Goal: Task Accomplishment & Management: Use online tool/utility

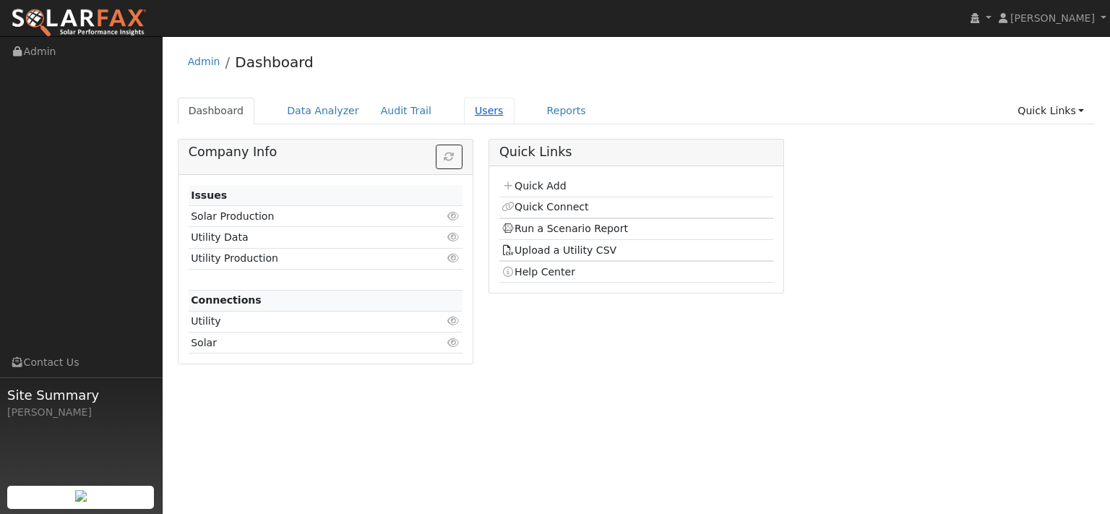
click at [515, 121] on link "Users" at bounding box center [489, 111] width 51 height 27
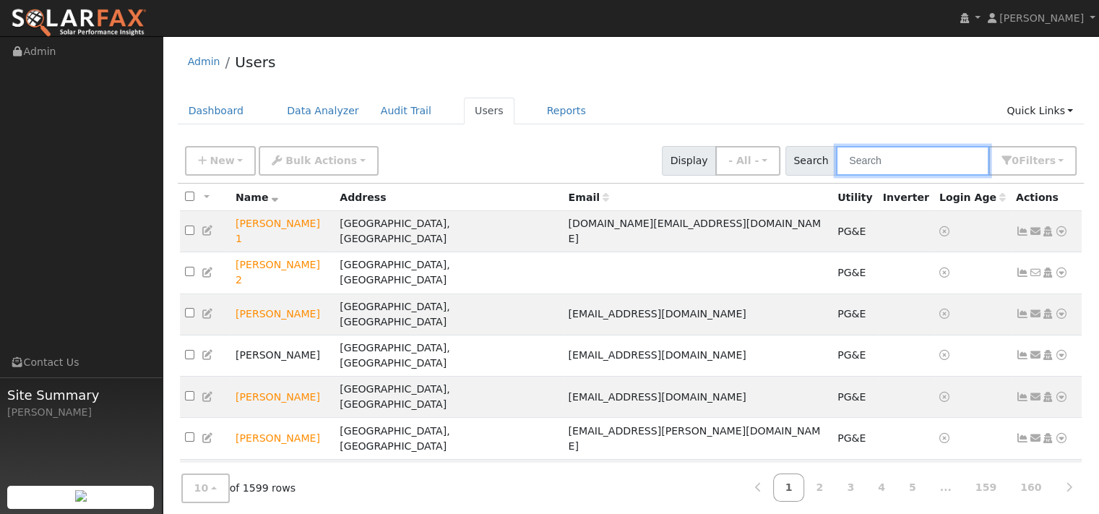
click at [850, 173] on input "text" at bounding box center [912, 161] width 153 height 30
paste input "Gilda Chaldez"
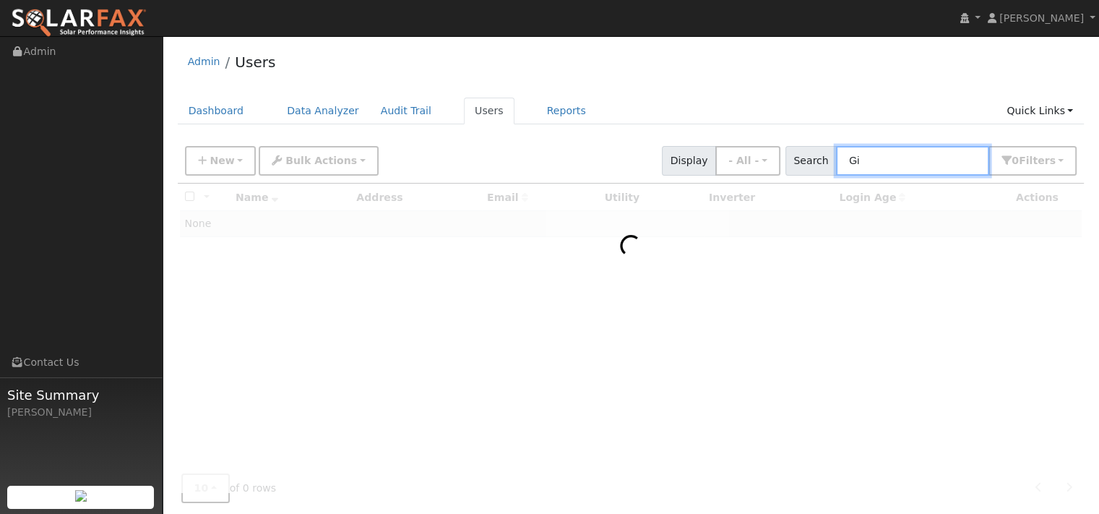
type input "G"
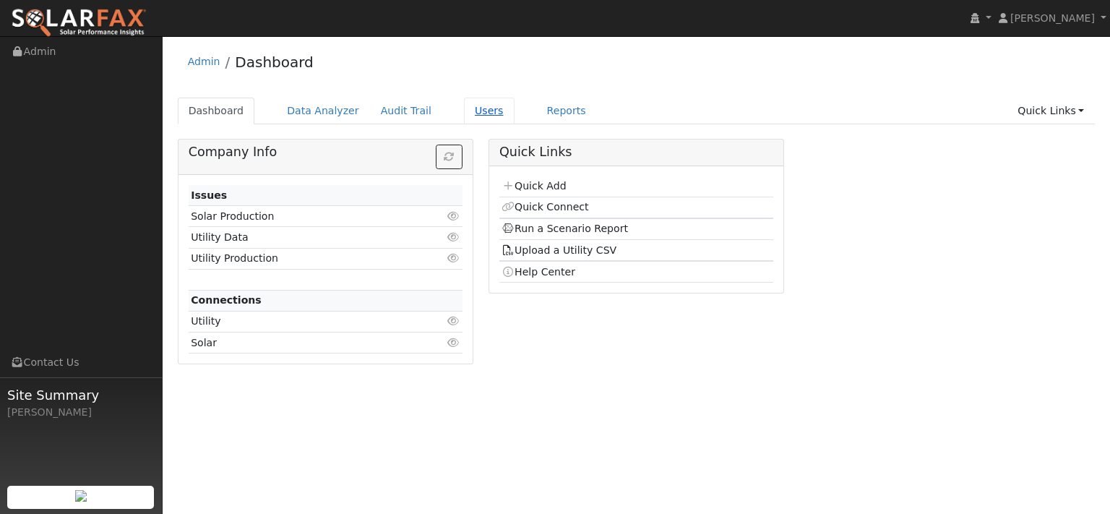
click at [515, 122] on link "Users" at bounding box center [489, 111] width 51 height 27
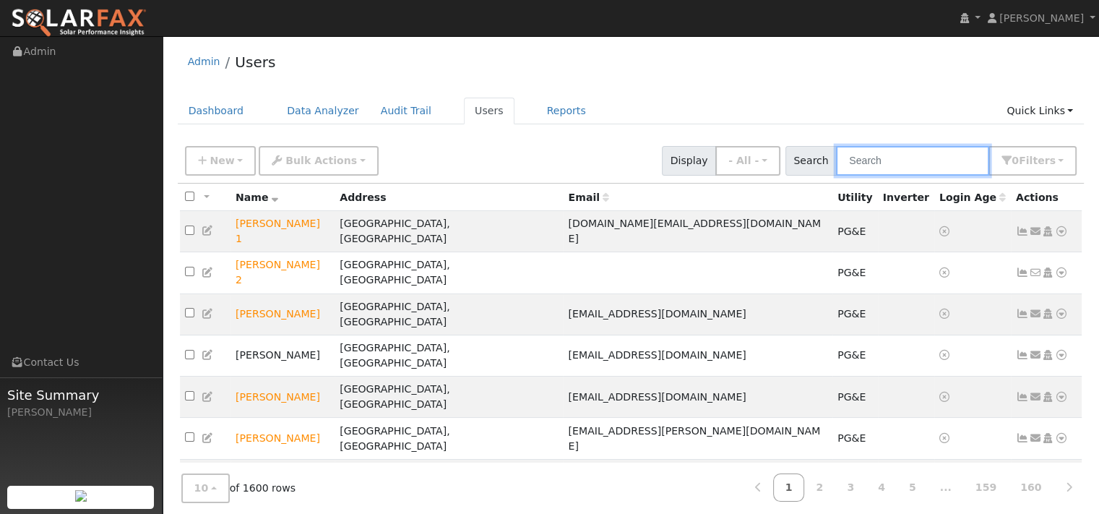
click at [854, 176] on input "text" at bounding box center [912, 161] width 153 height 30
paste input "[PERSON_NAME]"
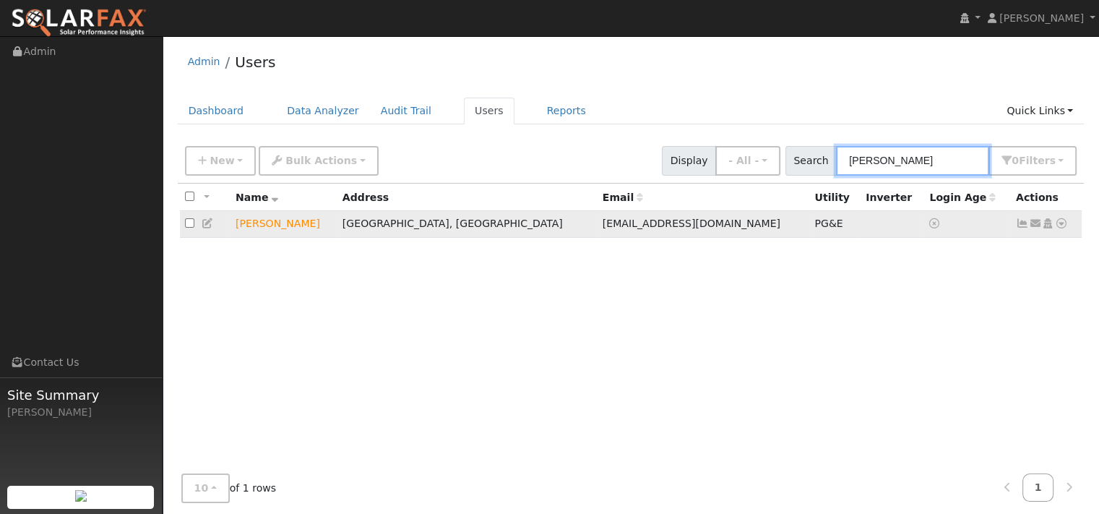
type input "[PERSON_NAME]"
click at [1055, 228] on icon at bounding box center [1061, 223] width 13 height 10
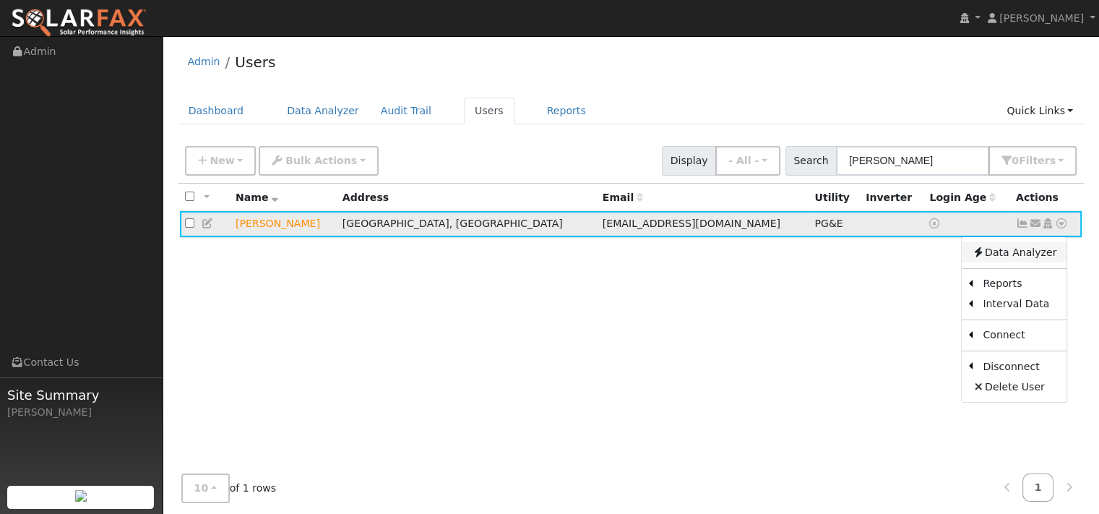
click at [1012, 262] on link "Data Analyzer" at bounding box center [1014, 252] width 105 height 20
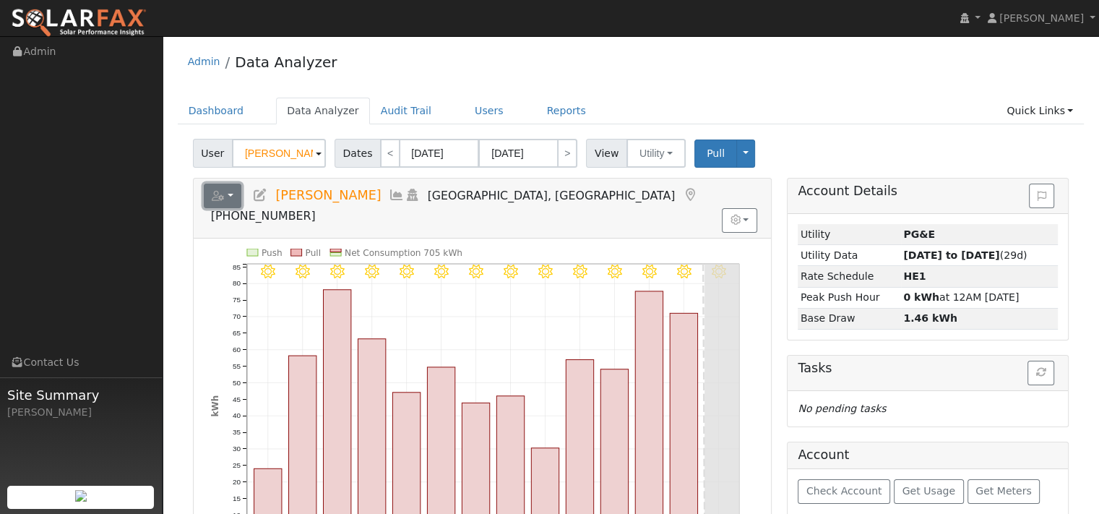
click at [242, 208] on button "button" at bounding box center [223, 196] width 38 height 25
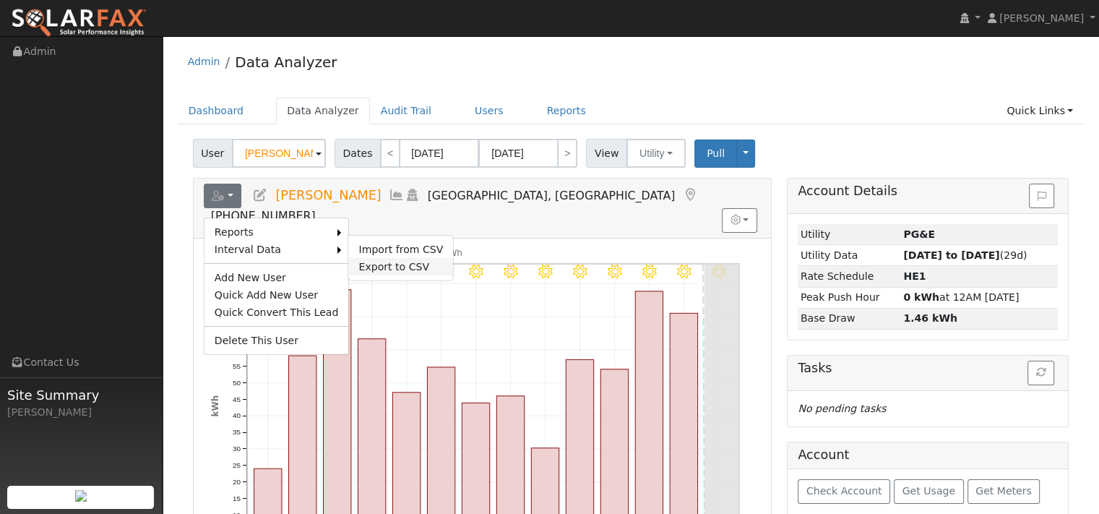
click at [439, 275] on link "Export to CSV" at bounding box center [400, 266] width 105 height 17
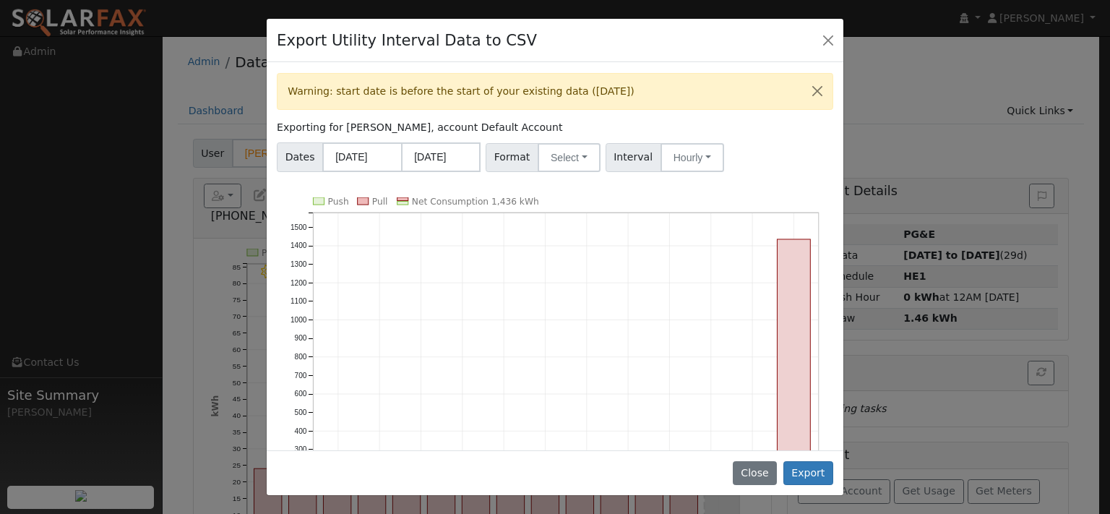
scroll to position [72, 0]
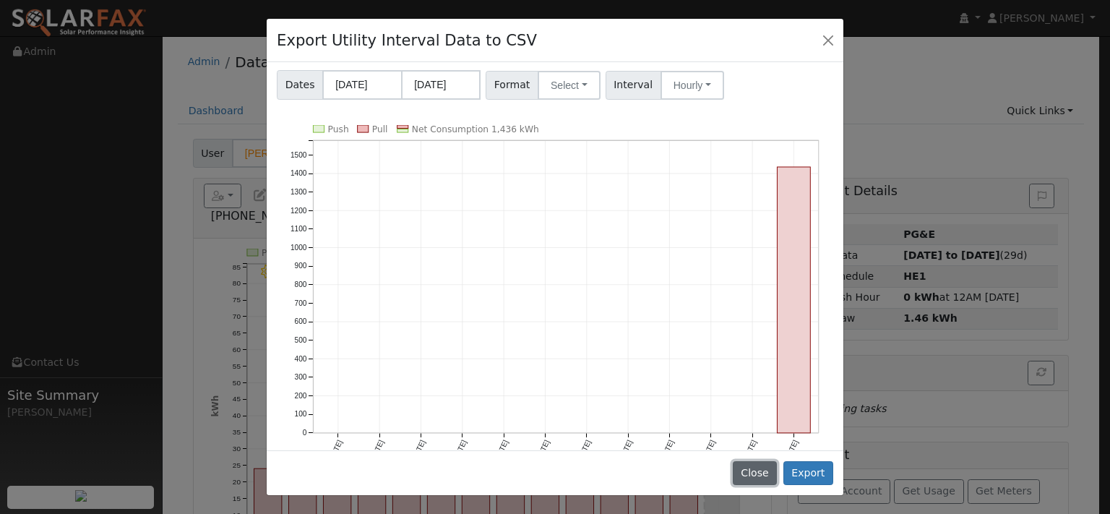
click at [740, 463] on button "Close" at bounding box center [755, 473] width 44 height 25
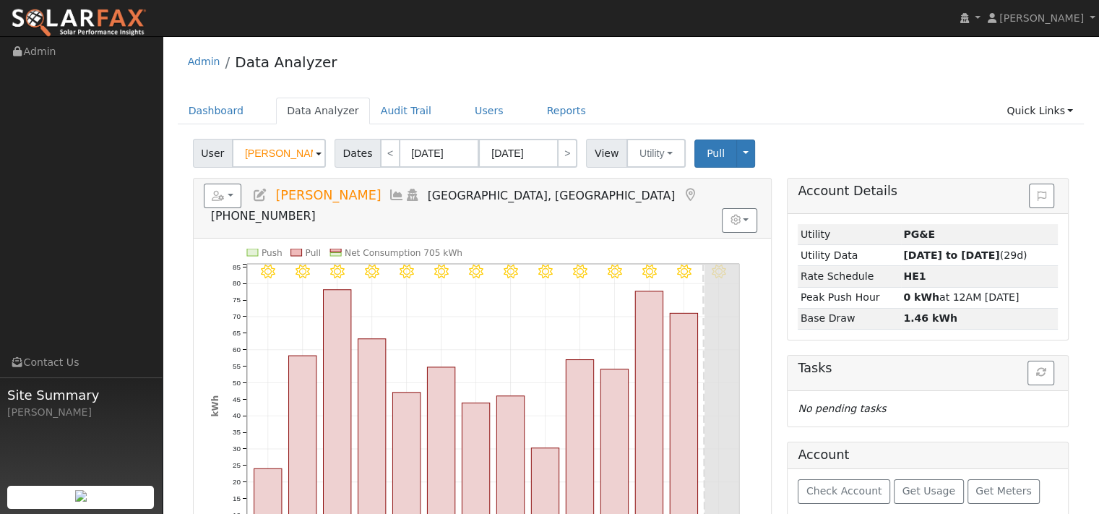
click at [405, 202] on icon at bounding box center [397, 195] width 16 height 13
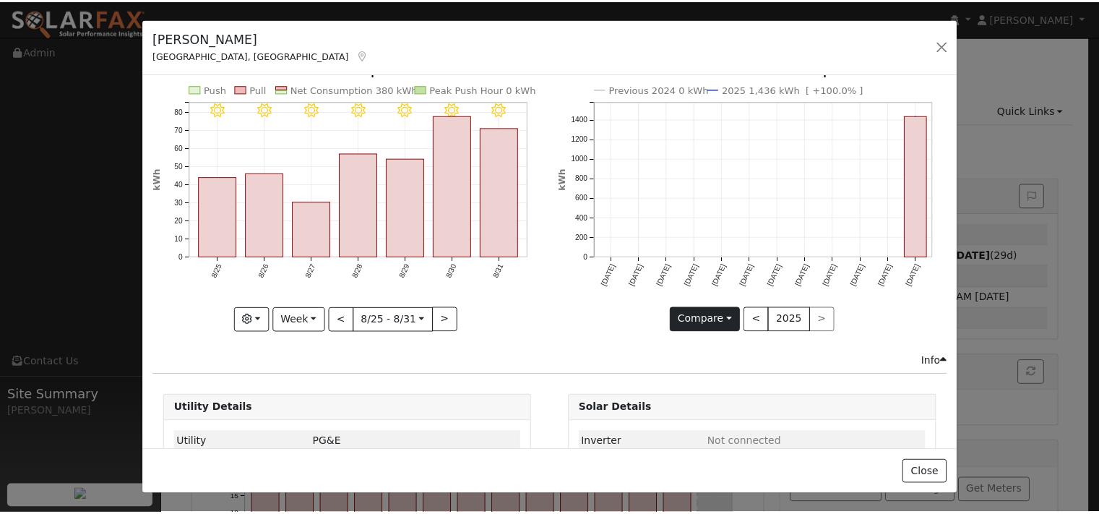
scroll to position [0, 0]
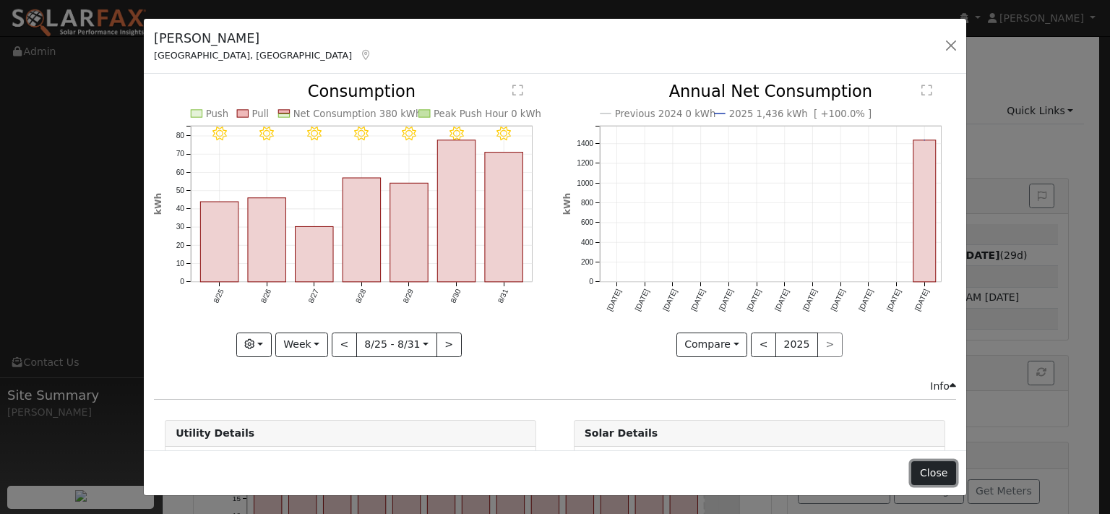
click at [918, 469] on button "Close" at bounding box center [933, 473] width 44 height 25
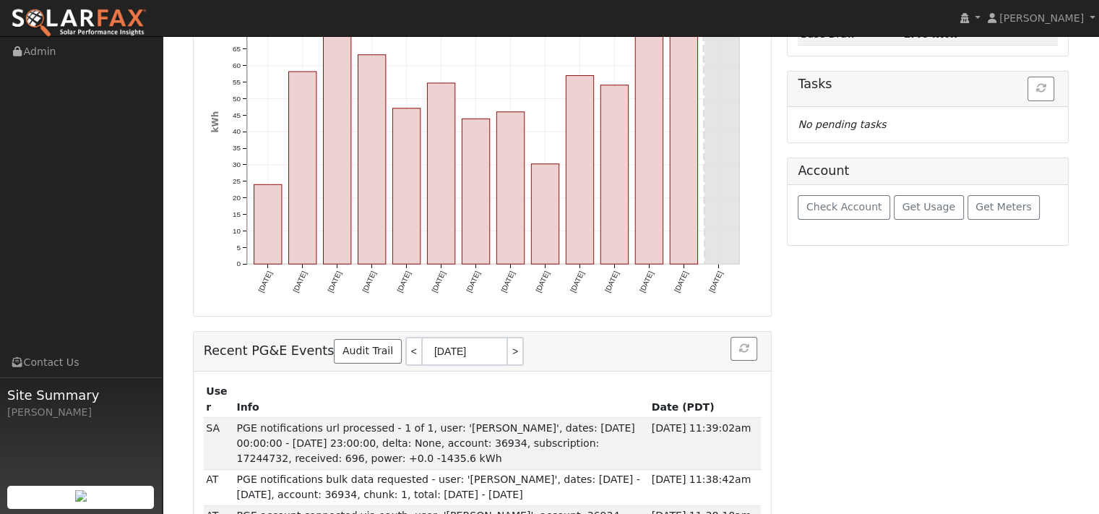
scroll to position [289, 0]
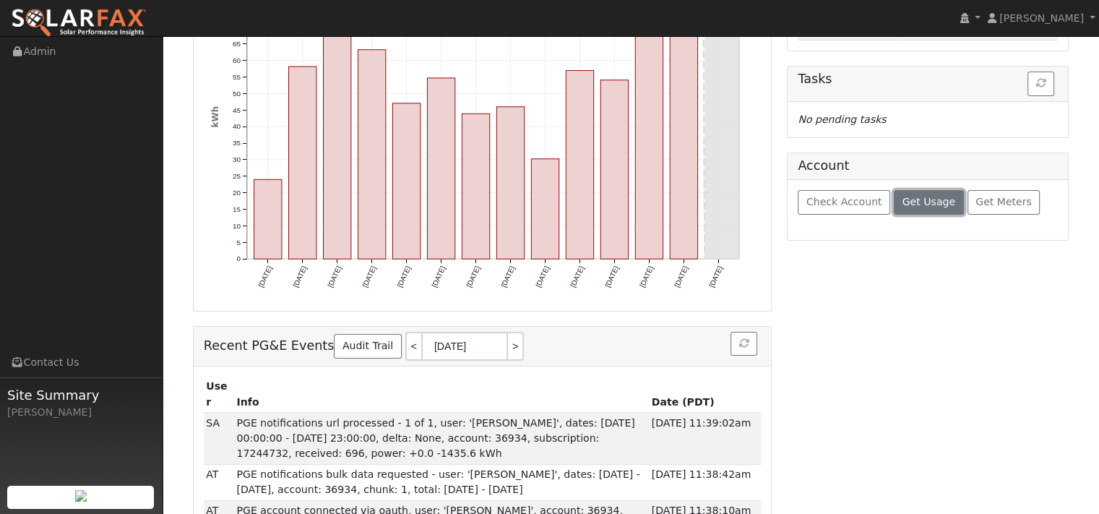
click at [937, 207] on span "Get Usage" at bounding box center [929, 202] width 53 height 12
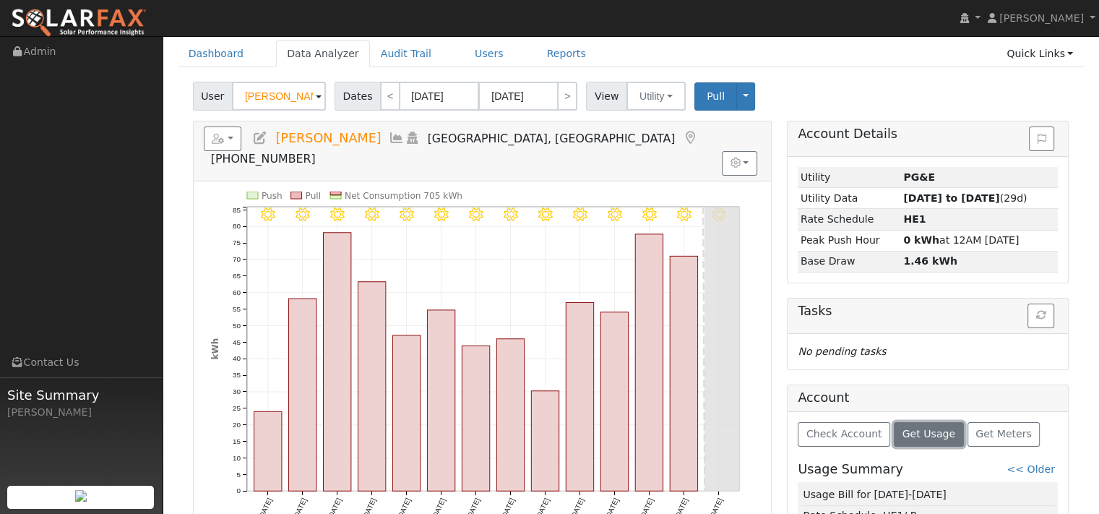
scroll to position [0, 0]
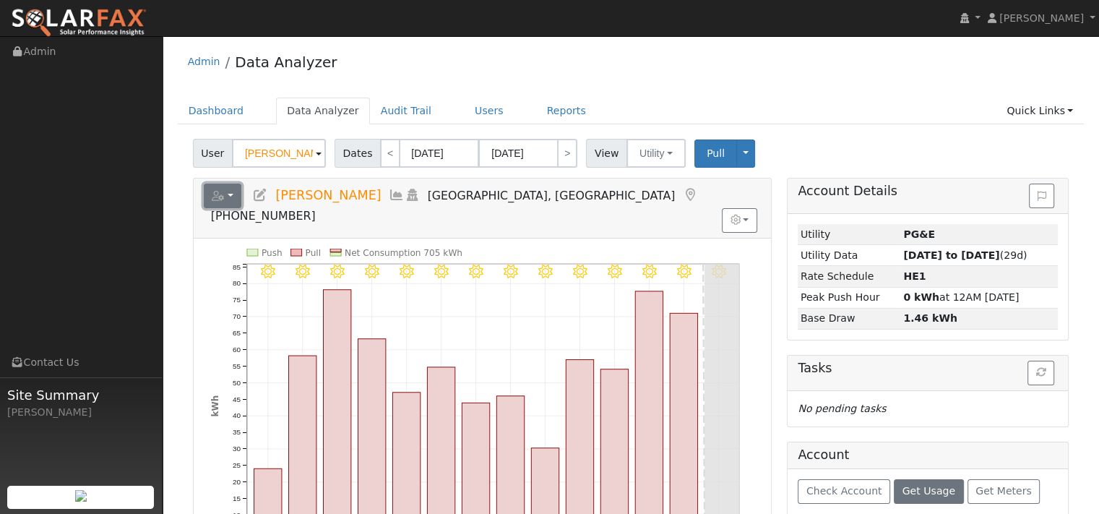
click at [242, 208] on button "button" at bounding box center [223, 196] width 38 height 25
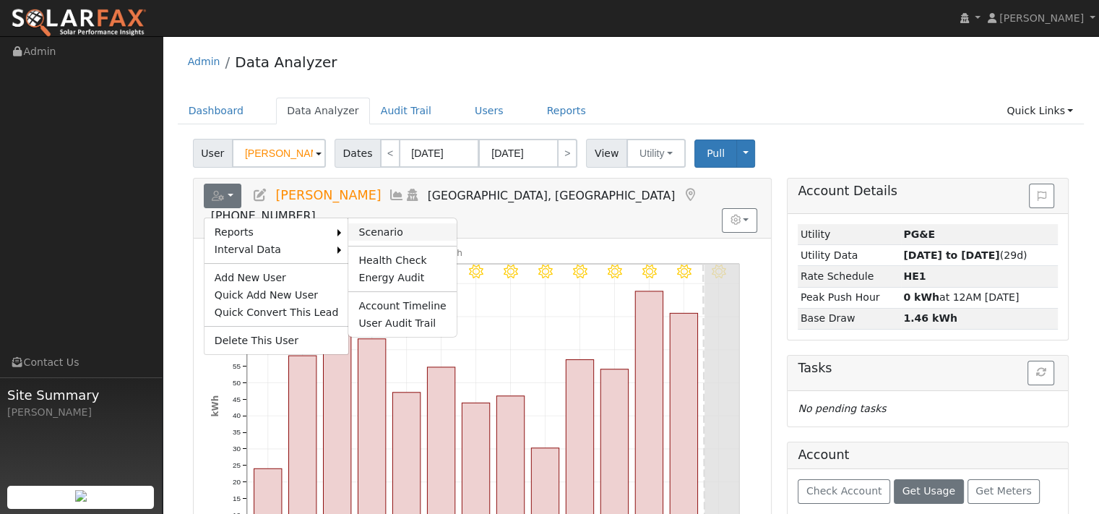
click at [407, 241] on link "Scenario" at bounding box center [402, 231] width 108 height 17
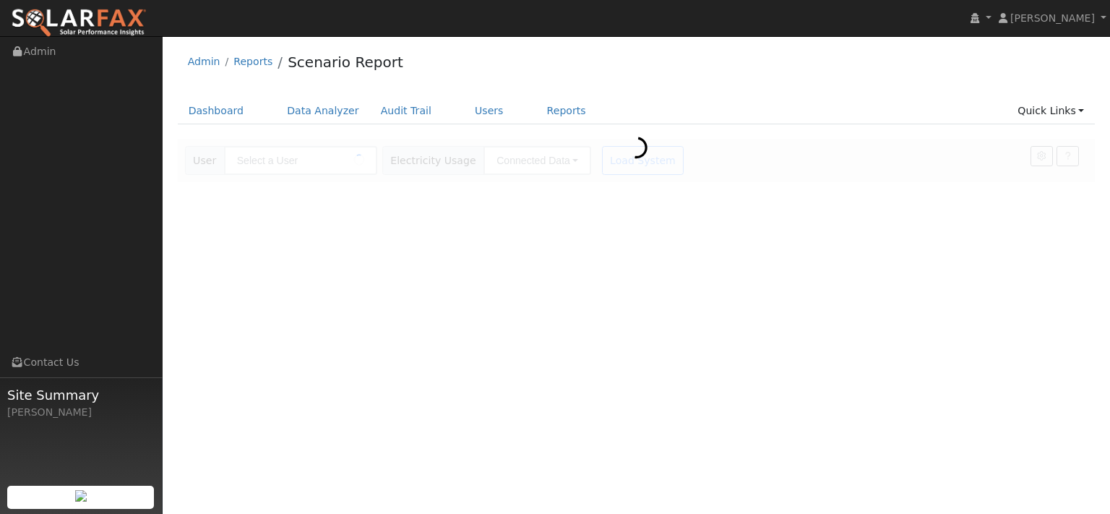
type input "[PERSON_NAME]"
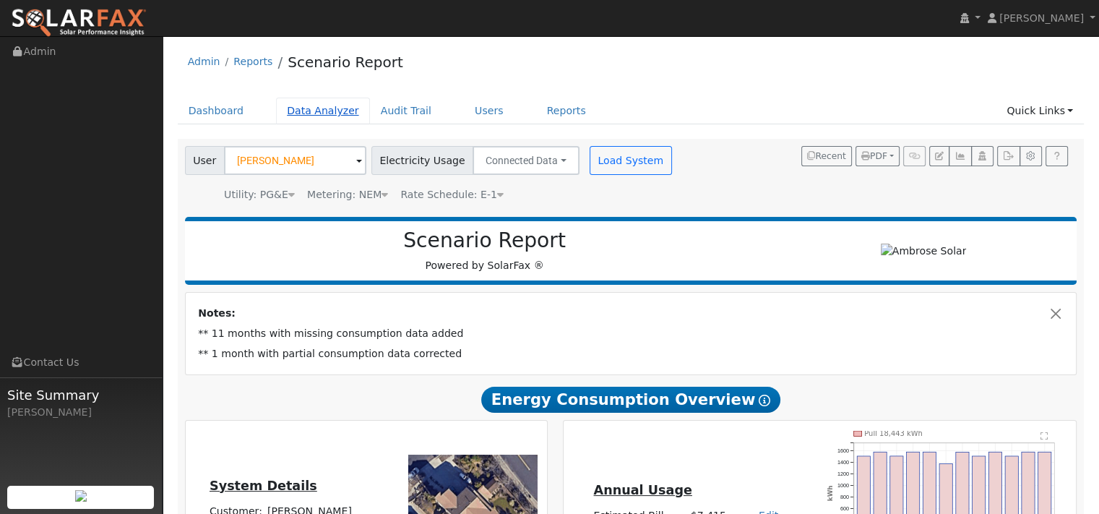
click at [356, 123] on link "Data Analyzer" at bounding box center [323, 111] width 94 height 27
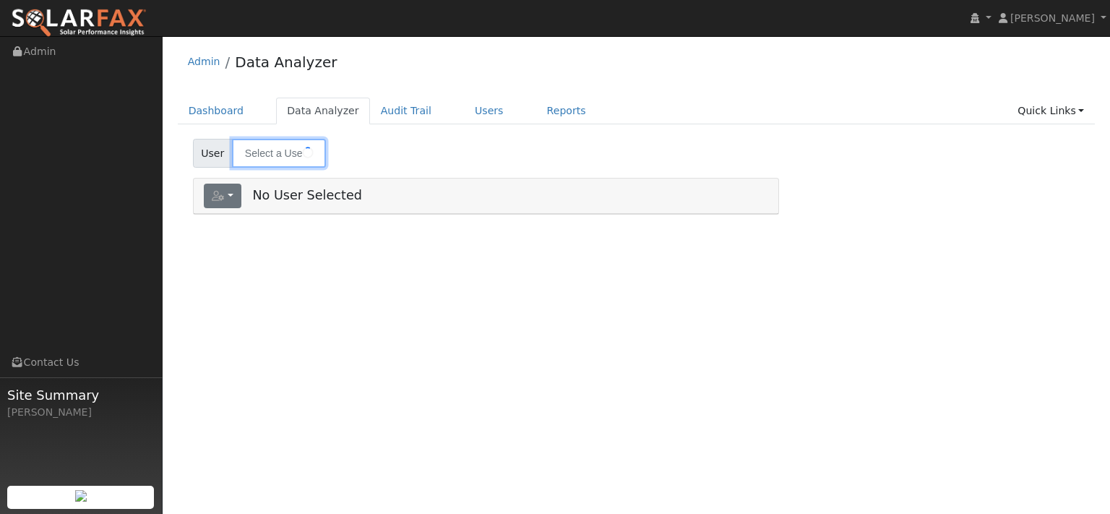
type input "[PERSON_NAME]"
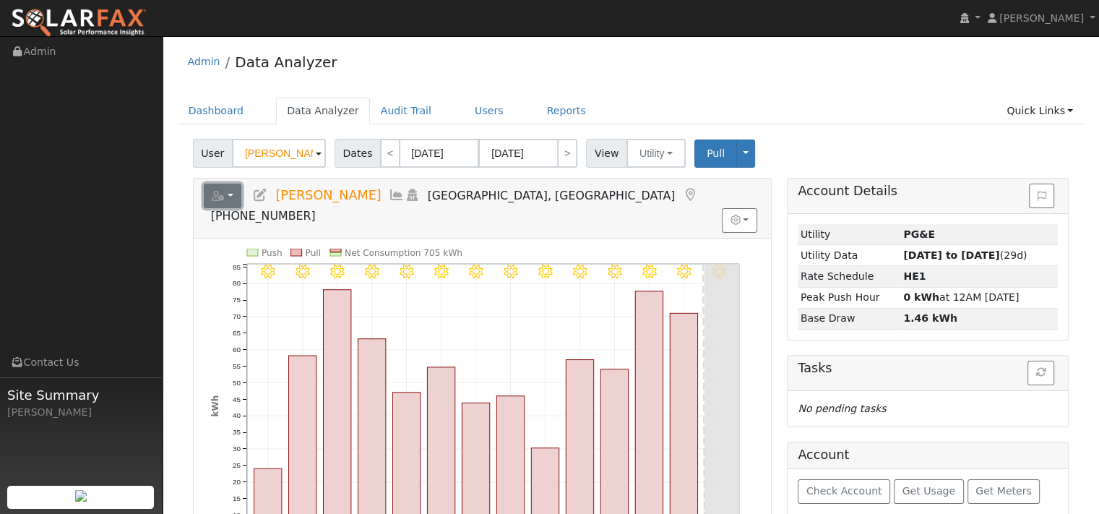
click at [242, 208] on button "button" at bounding box center [223, 196] width 38 height 25
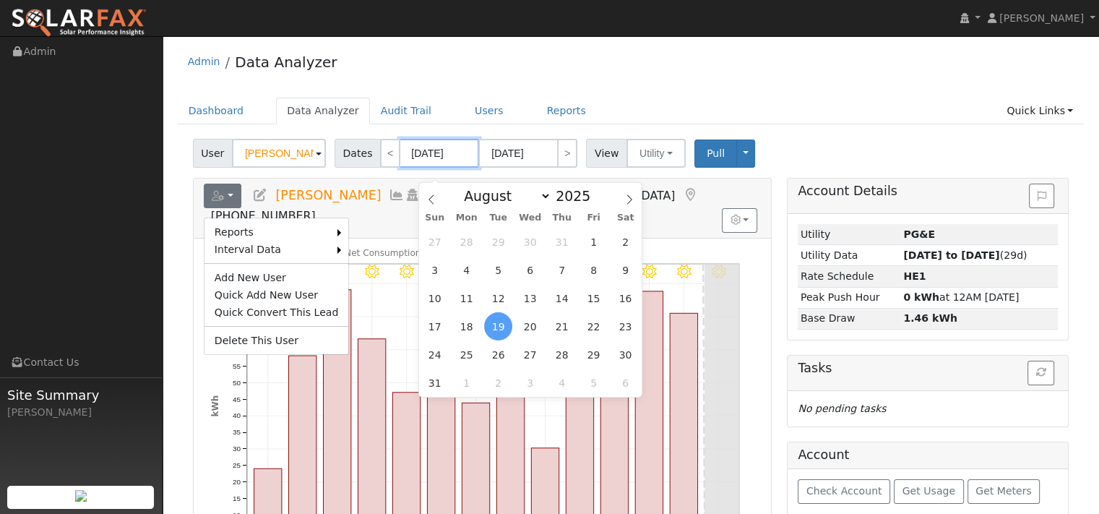
click at [437, 168] on input "[DATE]" at bounding box center [440, 153] width 80 height 29
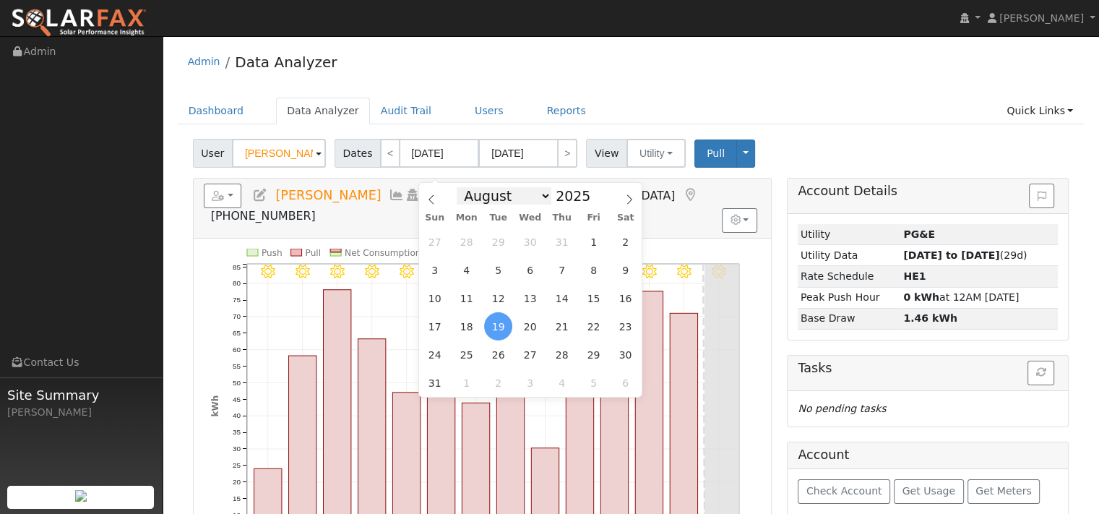
click at [547, 202] on select "January February March April May June July August September October November De…" at bounding box center [504, 195] width 95 height 17
click at [468, 187] on select "January February March April May June July August September October November De…" at bounding box center [504, 195] width 95 height 17
click at [592, 240] on span "1" at bounding box center [594, 242] width 28 height 28
type input "[DATE]"
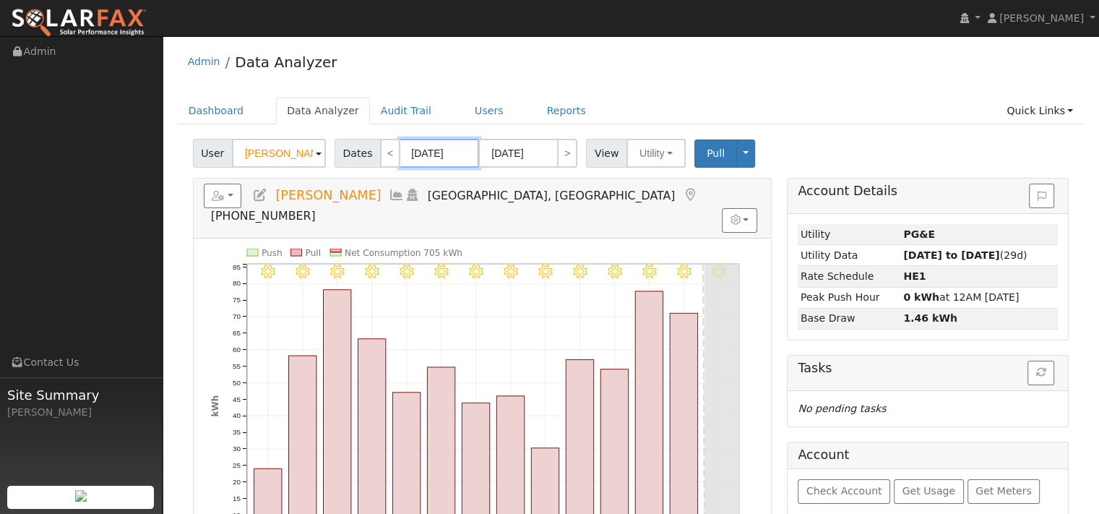
scroll to position [0, 8]
